Goal: Information Seeking & Learning: Learn about a topic

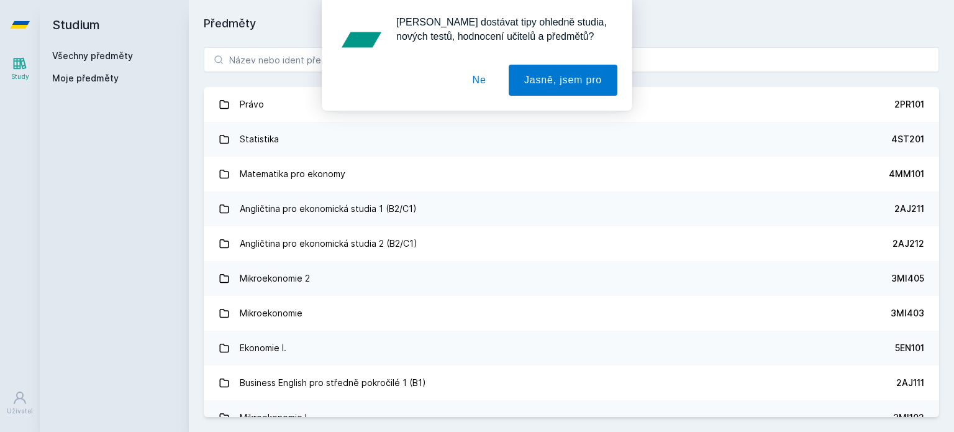
click at [298, 58] on div "[PERSON_NAME] dostávat tipy ohledně studia, nových testů, hodnocení učitelů a p…" at bounding box center [477, 55] width 954 height 111
click at [482, 79] on button "Ne" at bounding box center [479, 80] width 45 height 31
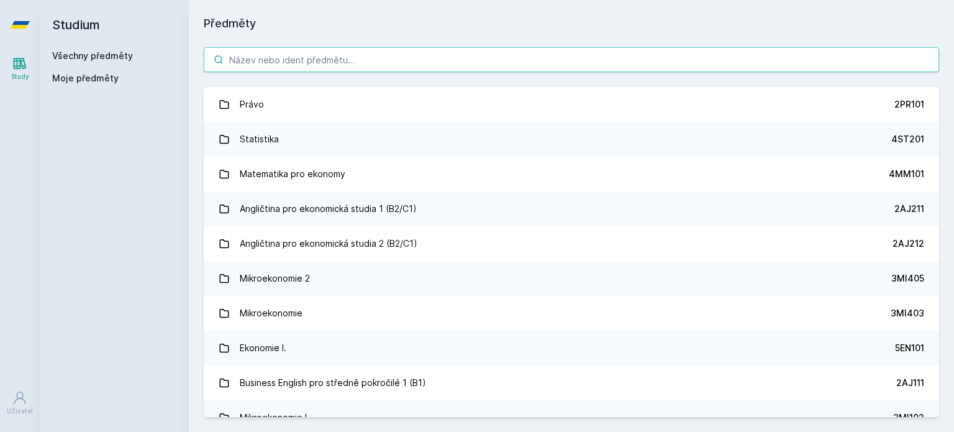
click at [447, 55] on input "search" at bounding box center [571, 59] width 735 height 25
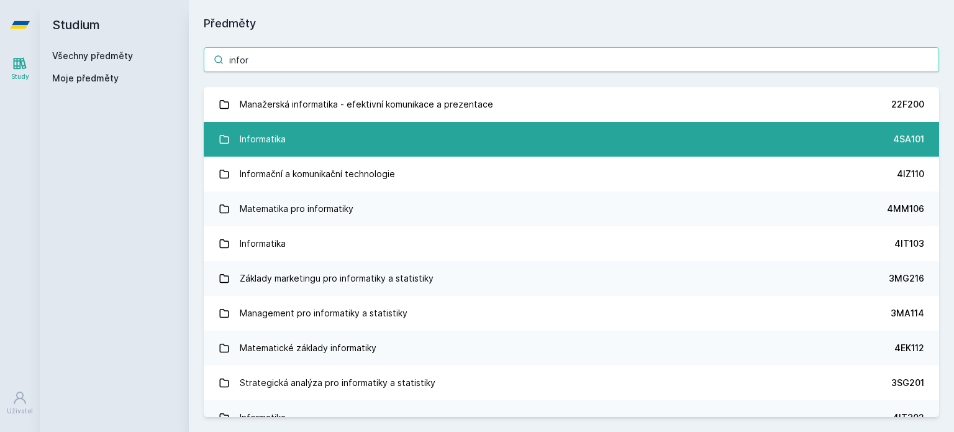
type input "infor"
click at [327, 144] on link "Informatika 4SA101" at bounding box center [571, 139] width 735 height 35
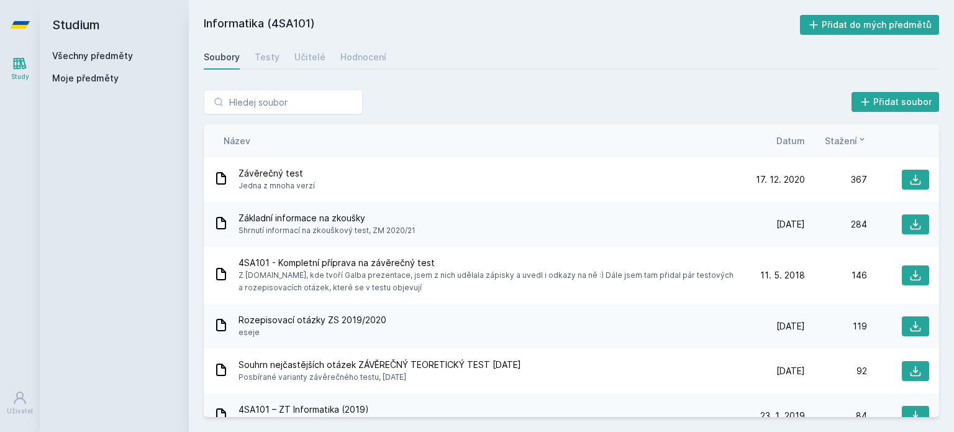
click at [442, 224] on div "Základní informace na zkoušky Shrnutí informací na zkouškový test, ZM 2020/21" at bounding box center [478, 224] width 529 height 25
click at [312, 217] on span "Základní informace na zkoušky" at bounding box center [326, 218] width 177 height 12
click at [225, 225] on icon at bounding box center [221, 223] width 10 height 12
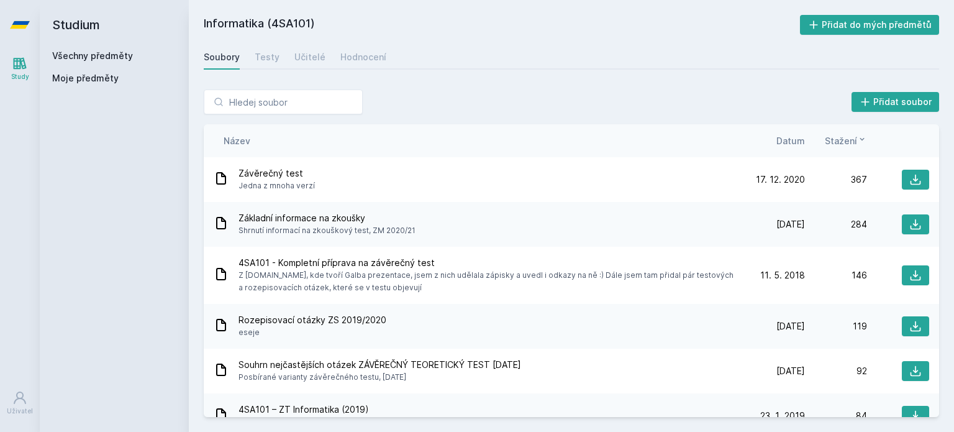
click at [512, 240] on div "Základní informace na zkoušky Shrnutí informací na zkouškový test, ZM 2020/21 […" at bounding box center [571, 224] width 735 height 45
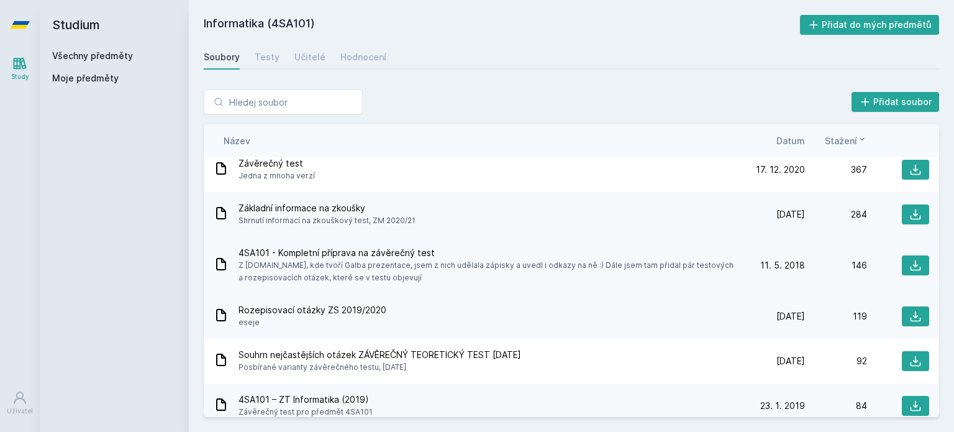
scroll to position [12, 0]
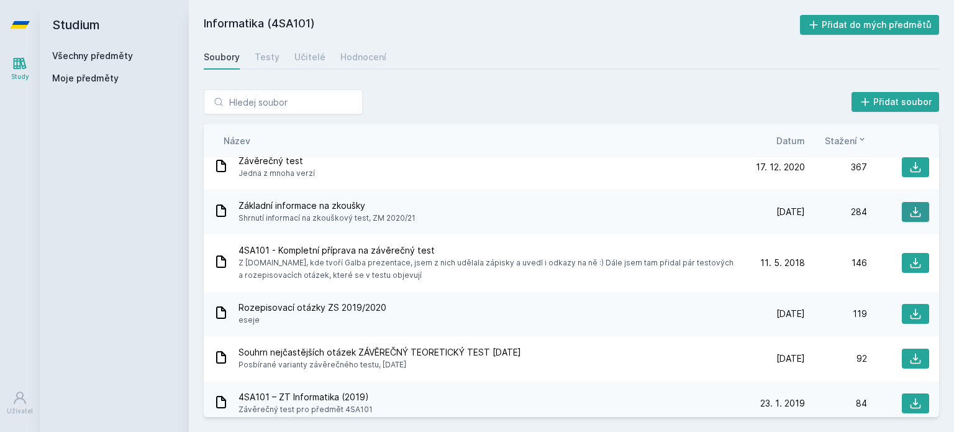
click at [911, 215] on icon at bounding box center [915, 212] width 12 height 12
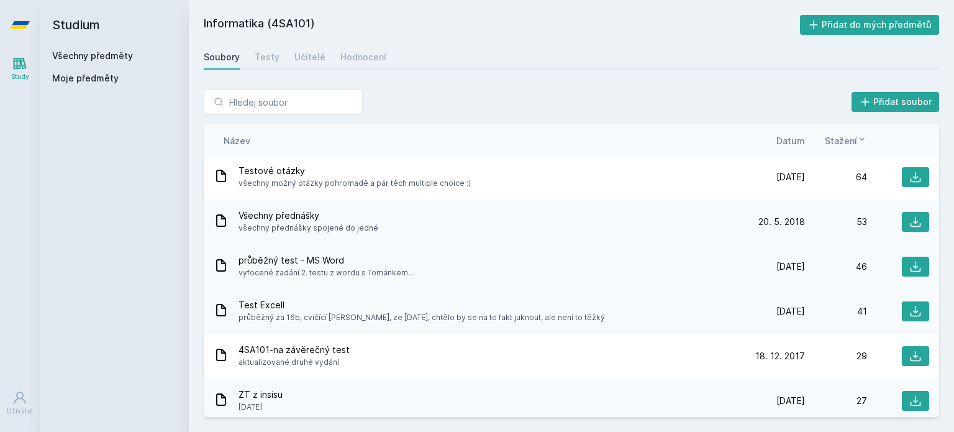
scroll to position [283, 0]
click at [713, 110] on div "Přidat soubor" at bounding box center [571, 101] width 735 height 25
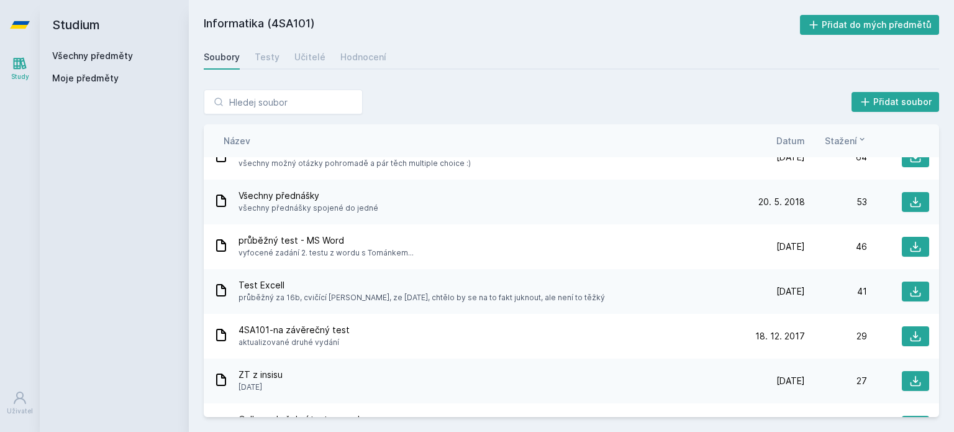
scroll to position [307, 0]
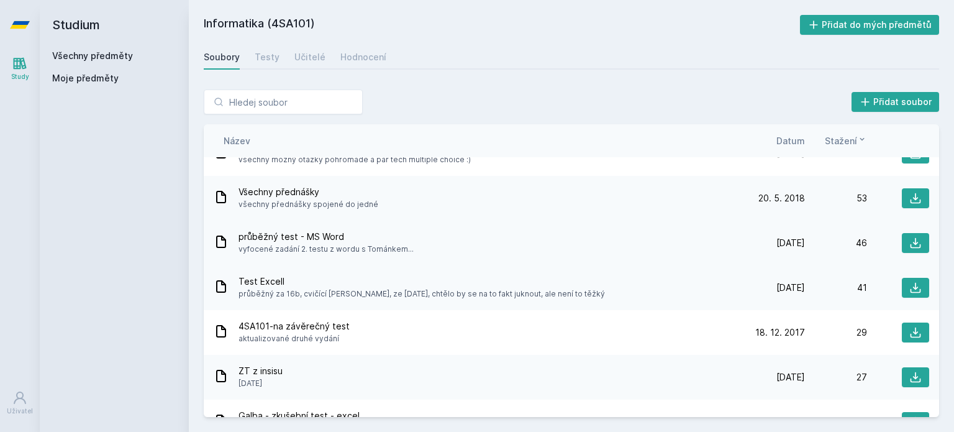
click at [647, 237] on div "průběžný test - MS Word vyfocené zadání 2. testu z wordu s Tománkem..." at bounding box center [478, 242] width 529 height 25
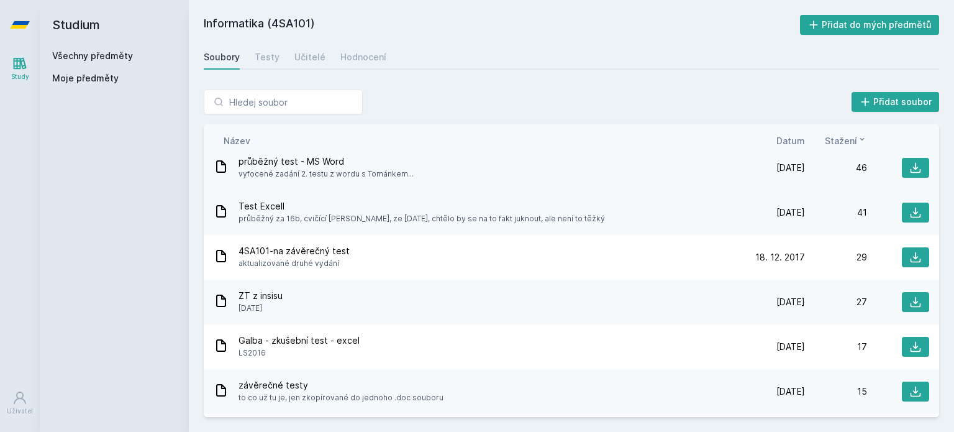
scroll to position [389, 0]
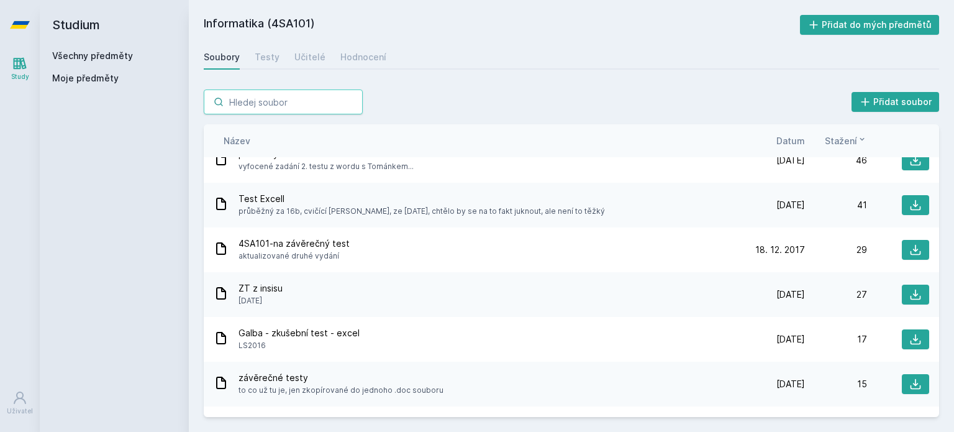
click at [330, 96] on input "search" at bounding box center [283, 101] width 159 height 25
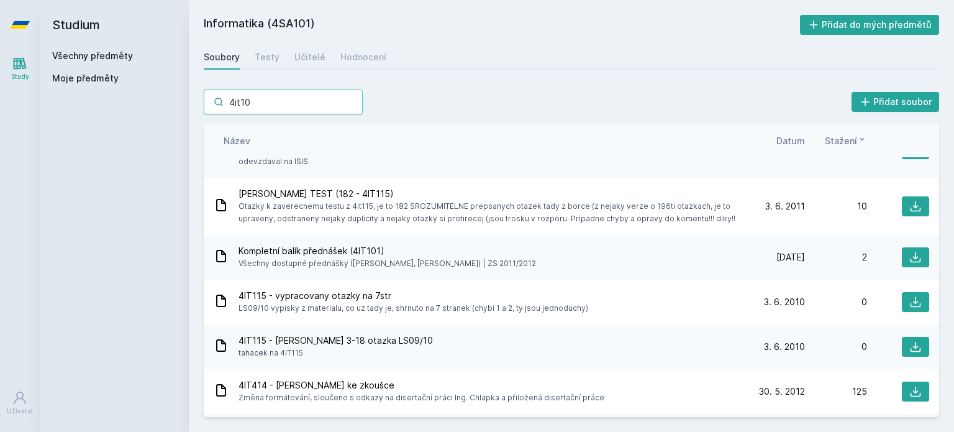
type input "4it103"
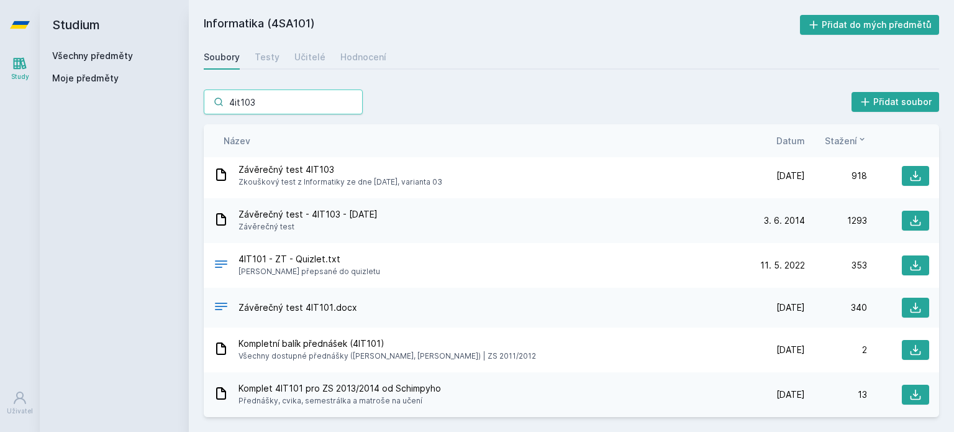
scroll to position [93, 0]
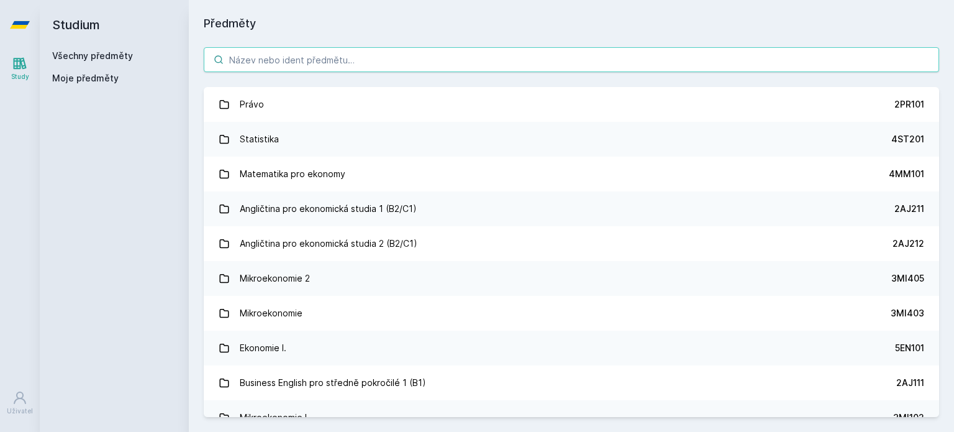
click at [368, 66] on input "search" at bounding box center [571, 59] width 735 height 25
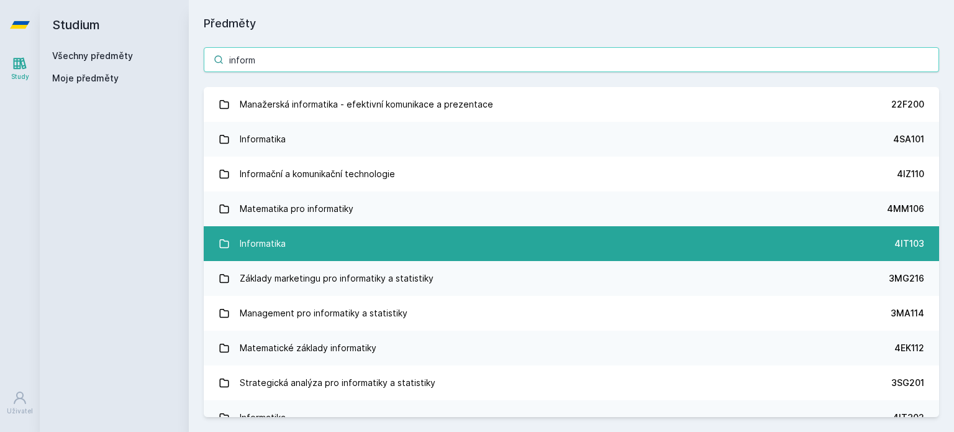
type input "inform"
click at [606, 235] on link "Informatika 4IT103" at bounding box center [571, 243] width 735 height 35
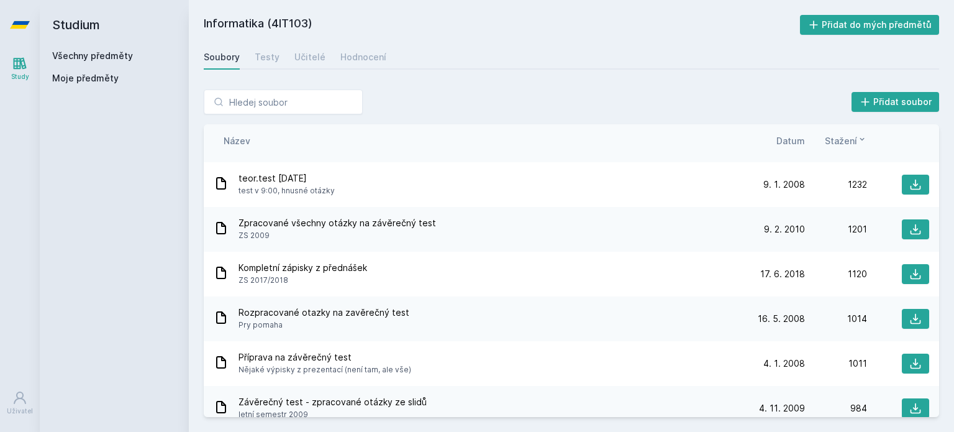
scroll to position [266, 0]
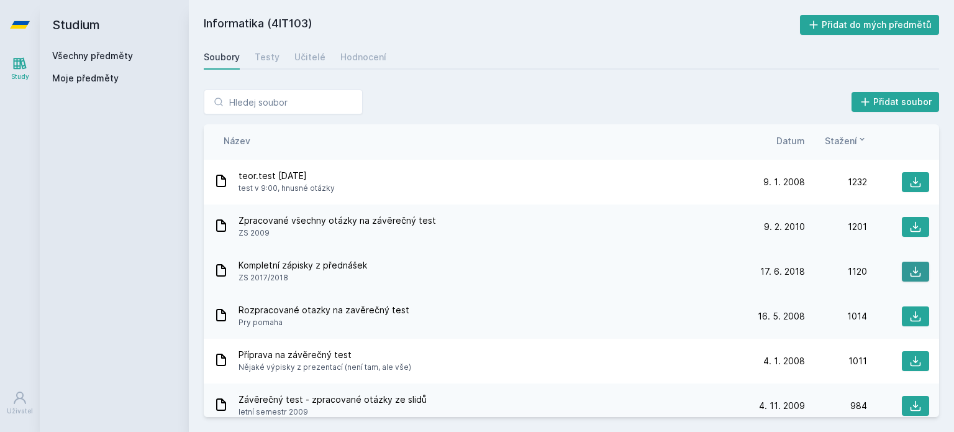
click at [909, 273] on icon at bounding box center [915, 271] width 12 height 12
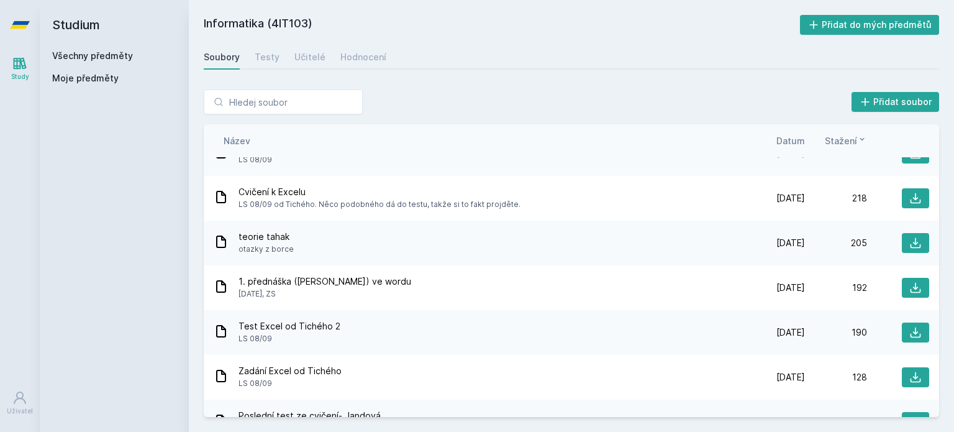
scroll to position [2877, 0]
